Goal: Task Accomplishment & Management: Complete application form

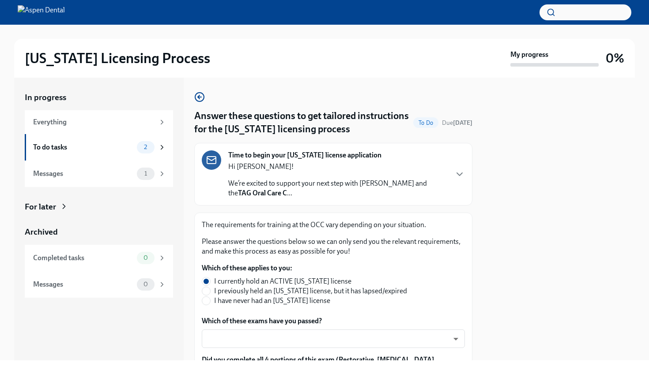
scroll to position [73, 0]
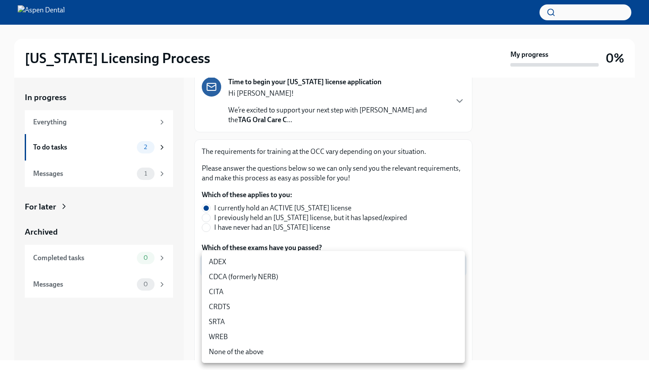
click at [395, 270] on body "[US_STATE] Licensing Process My progress 0% In progress Everything To do tasks …" at bounding box center [324, 185] width 649 height 370
click at [378, 263] on li "ADEX" at bounding box center [333, 262] width 263 height 15
type input "pxo-W3vNi"
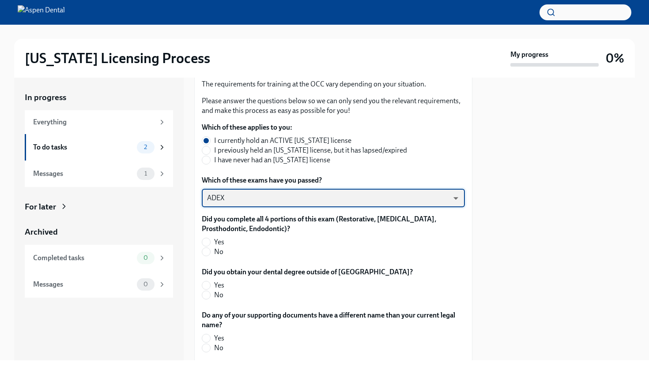
scroll to position [147, 0]
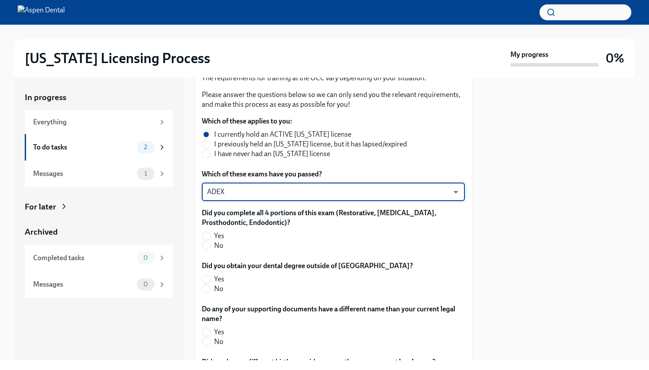
click at [217, 236] on span "Yes" at bounding box center [219, 236] width 10 height 10
click at [210, 236] on input "Yes" at bounding box center [206, 236] width 8 height 8
radio input "true"
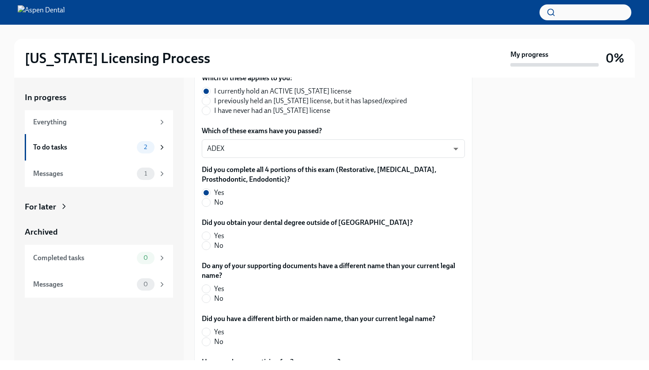
scroll to position [202, 0]
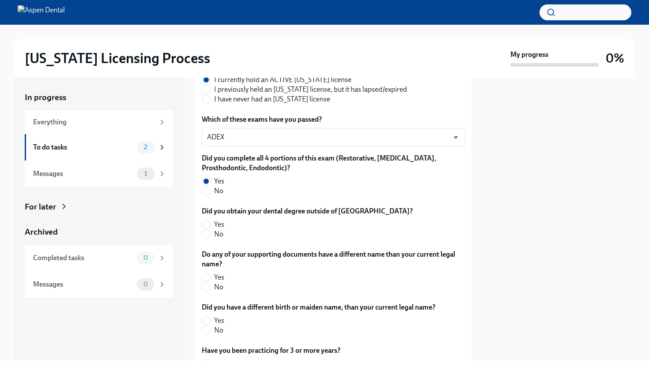
click at [215, 237] on span "No" at bounding box center [218, 234] width 9 height 10
click at [210, 237] on input "No" at bounding box center [206, 234] width 8 height 8
radio input "true"
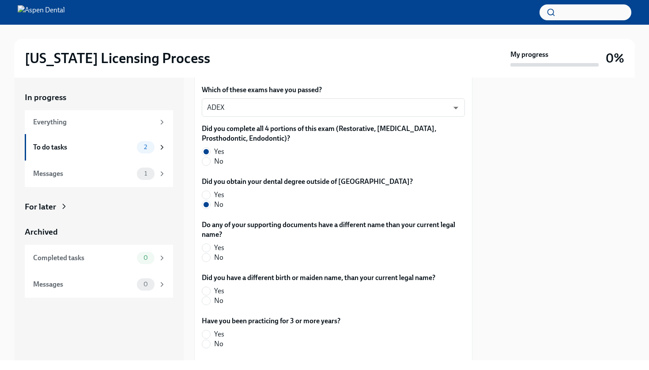
scroll to position [246, 0]
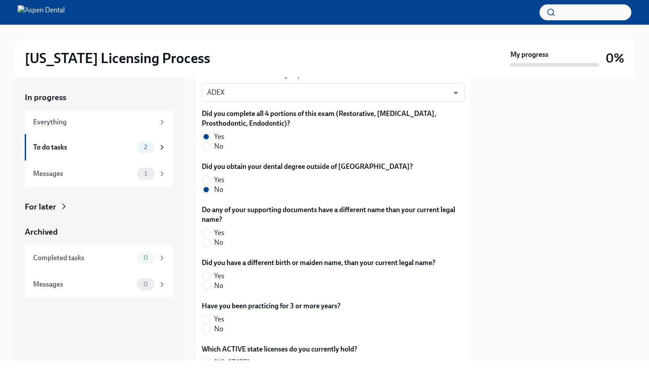
click at [219, 244] on span "No" at bounding box center [218, 243] width 9 height 10
click at [210, 244] on input "No" at bounding box center [206, 243] width 8 height 8
radio input "true"
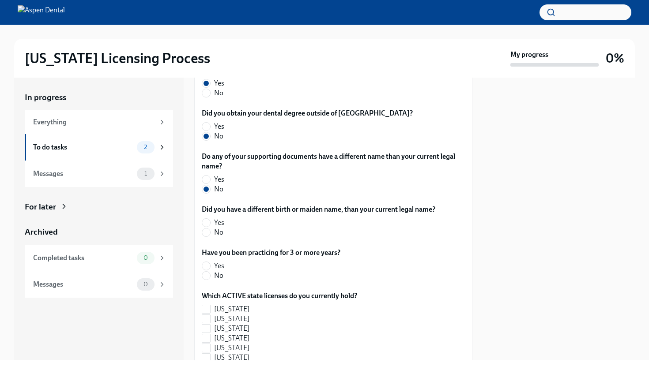
scroll to position [305, 0]
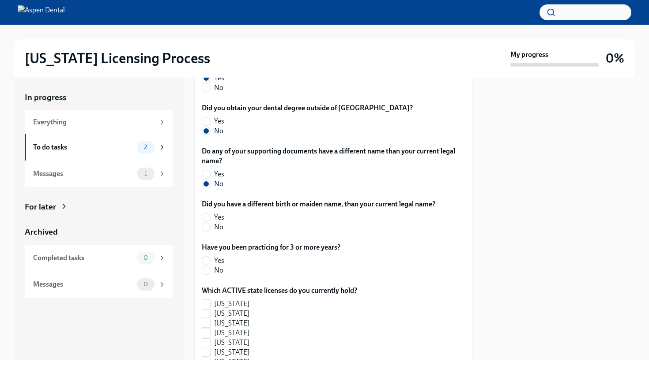
click at [218, 227] on span "No" at bounding box center [218, 227] width 9 height 10
click at [210, 227] on input "No" at bounding box center [206, 227] width 8 height 8
radio input "true"
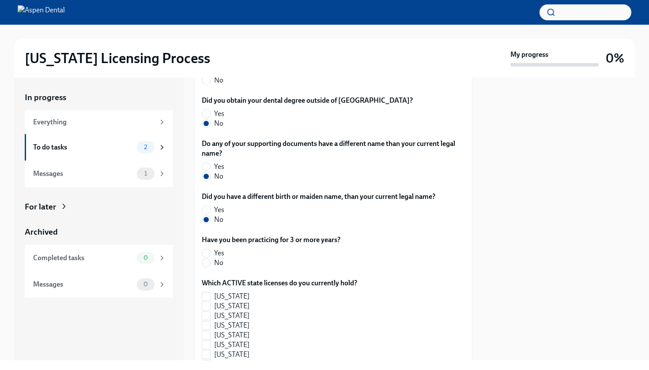
scroll to position [319, 0]
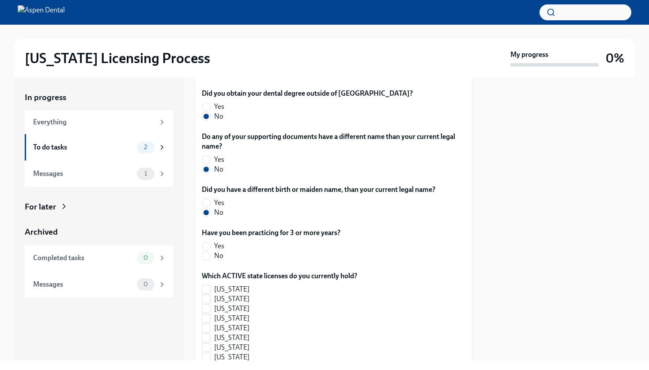
click at [213, 257] on label "No" at bounding box center [267, 256] width 131 height 10
click at [210, 257] on input "No" at bounding box center [206, 256] width 8 height 8
radio input "true"
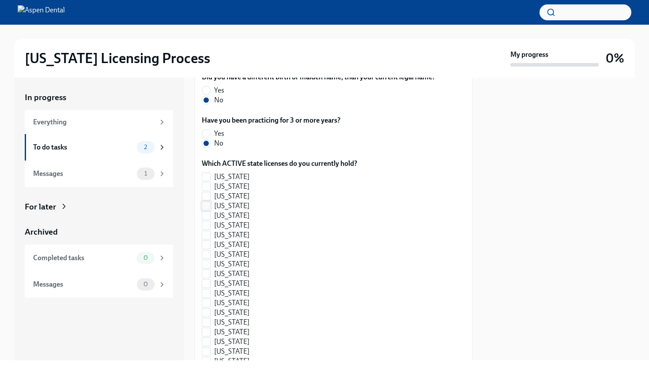
scroll to position [435, 0]
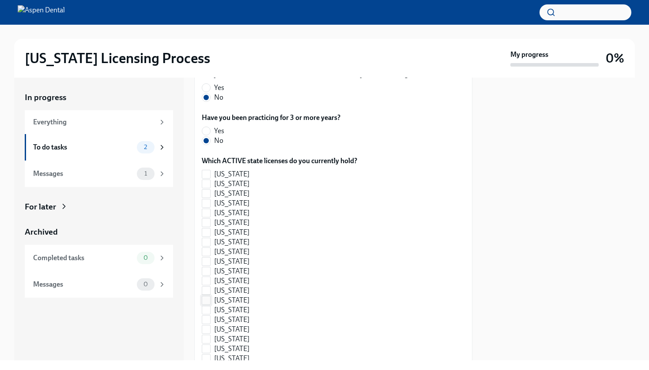
click at [207, 302] on input "[US_STATE]" at bounding box center [206, 301] width 8 height 8
checkbox input "true"
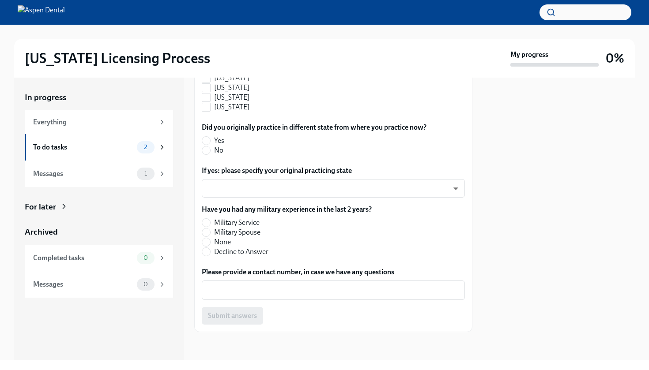
scroll to position [997, 0]
click at [215, 156] on div "Did you originally practice in different state from where you practice now? Yes…" at bounding box center [333, 141] width 263 height 36
click at [215, 155] on span "No" at bounding box center [218, 151] width 9 height 10
click at [210, 154] on input "No" at bounding box center [206, 151] width 8 height 8
radio input "true"
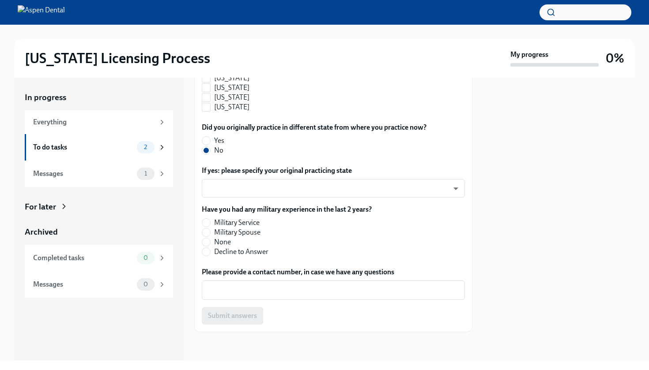
click at [225, 241] on span "None" at bounding box center [222, 242] width 17 height 10
click at [210, 241] on input "None" at bounding box center [206, 242] width 8 height 8
radio input "true"
click at [280, 289] on textarea "Please provide a contact number, in case we have any questions" at bounding box center [333, 290] width 252 height 11
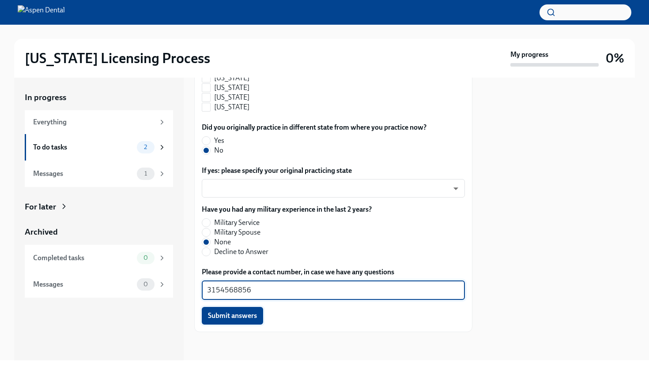
type textarea "3154568856"
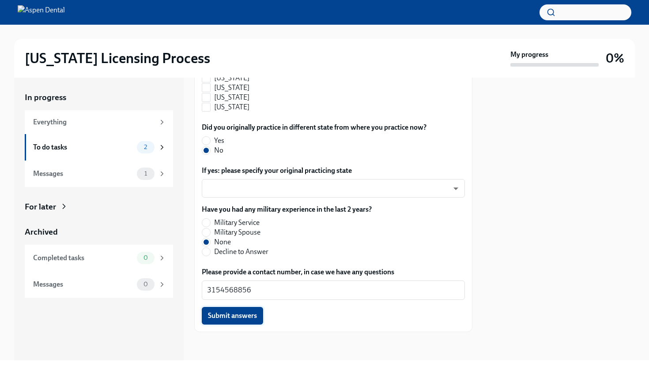
click at [258, 322] on button "Submit answers" at bounding box center [232, 316] width 61 height 18
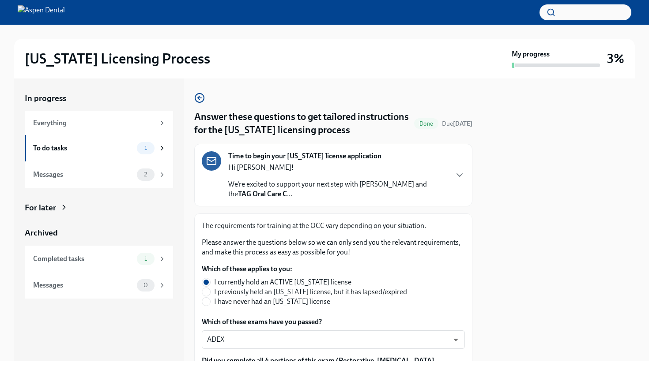
scroll to position [0, 0]
click at [121, 150] on div "To do tasks" at bounding box center [83, 148] width 100 height 10
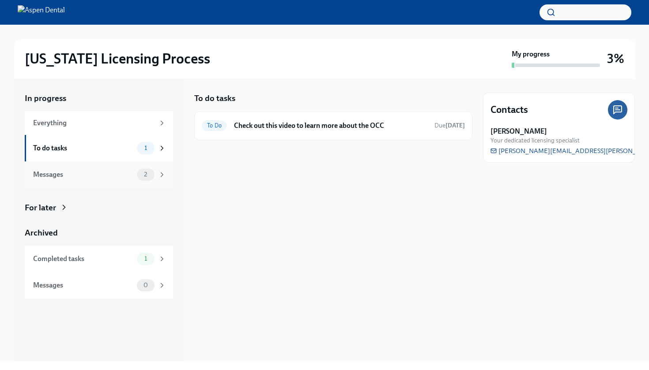
click at [118, 167] on div "Messages 2" at bounding box center [99, 175] width 148 height 26
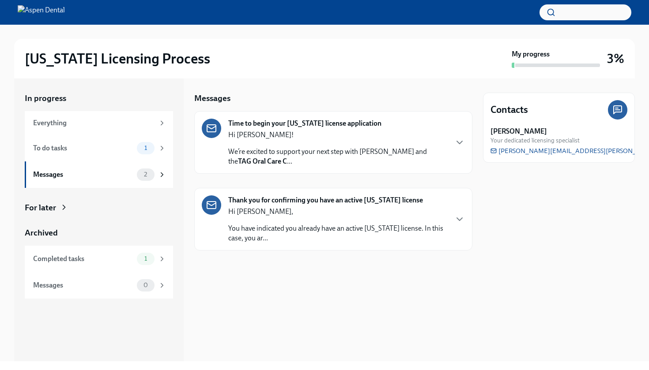
click at [452, 217] on div "Thank you for confirming you have an active [US_STATE] license Hi [PERSON_NAME]…" at bounding box center [333, 219] width 263 height 48
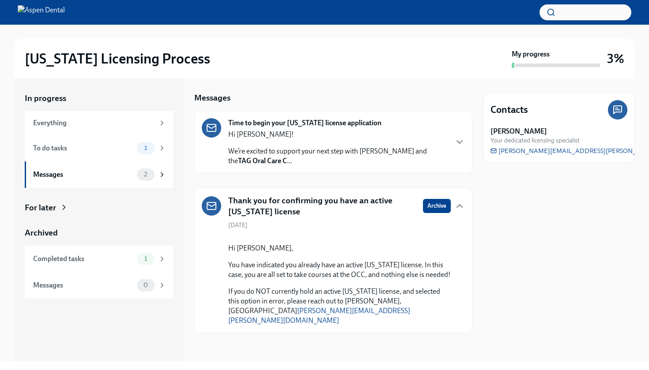
scroll to position [37, 0]
click at [365, 131] on div "Time to begin your [US_STATE] license application Hi [PERSON_NAME]! We’re excit…" at bounding box center [333, 142] width 278 height 63
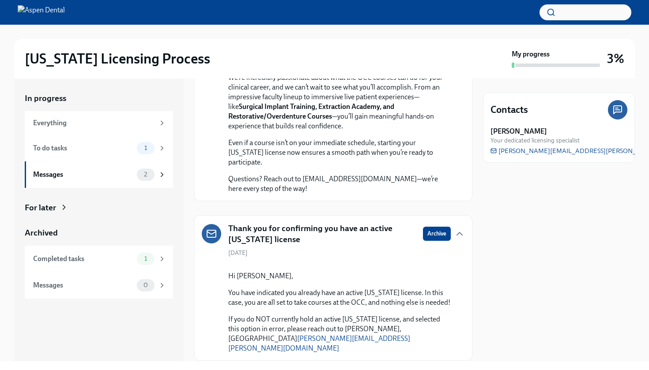
scroll to position [306, 0]
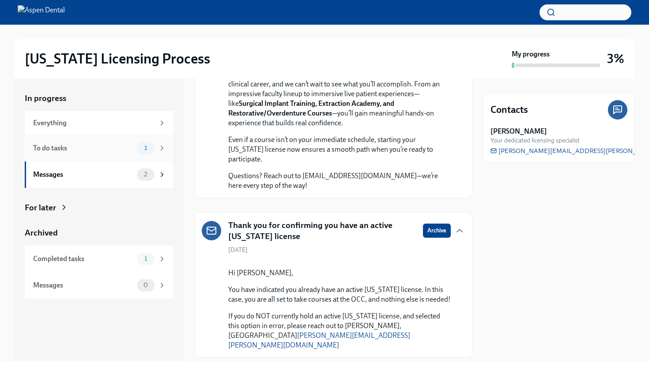
click at [102, 158] on div "To do tasks 1" at bounding box center [99, 148] width 148 height 26
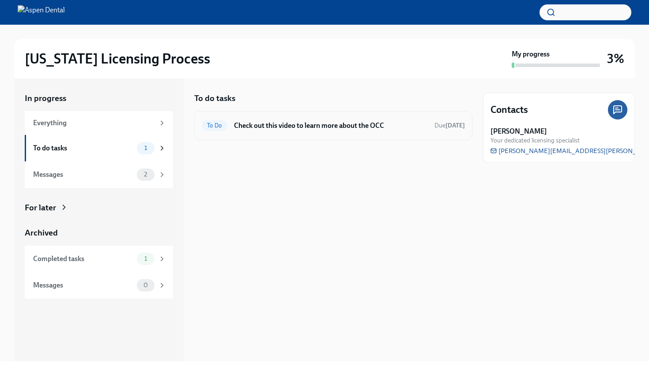
click at [299, 131] on div "To Do Check out this video to learn more about the OCC Due [DATE]" at bounding box center [333, 126] width 263 height 14
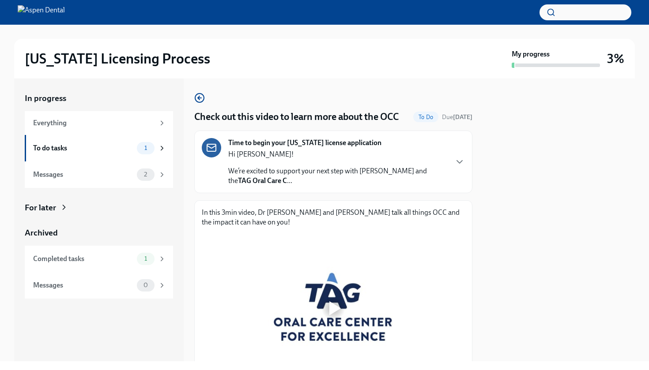
click at [237, 0] on div at bounding box center [324, 12] width 649 height 25
